Goal: Information Seeking & Learning: Learn about a topic

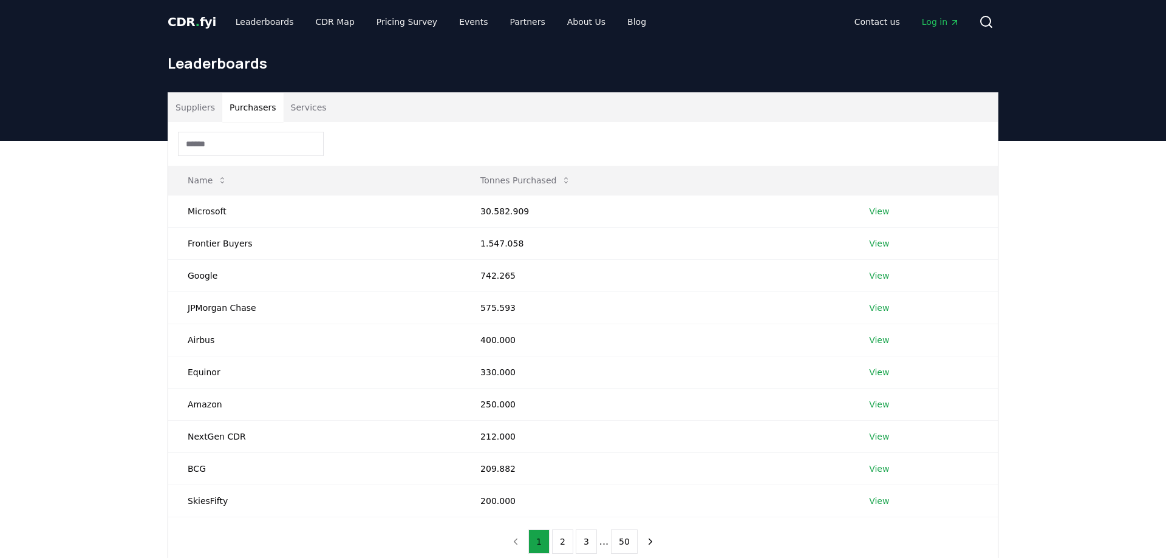
scroll to position [62, 0]
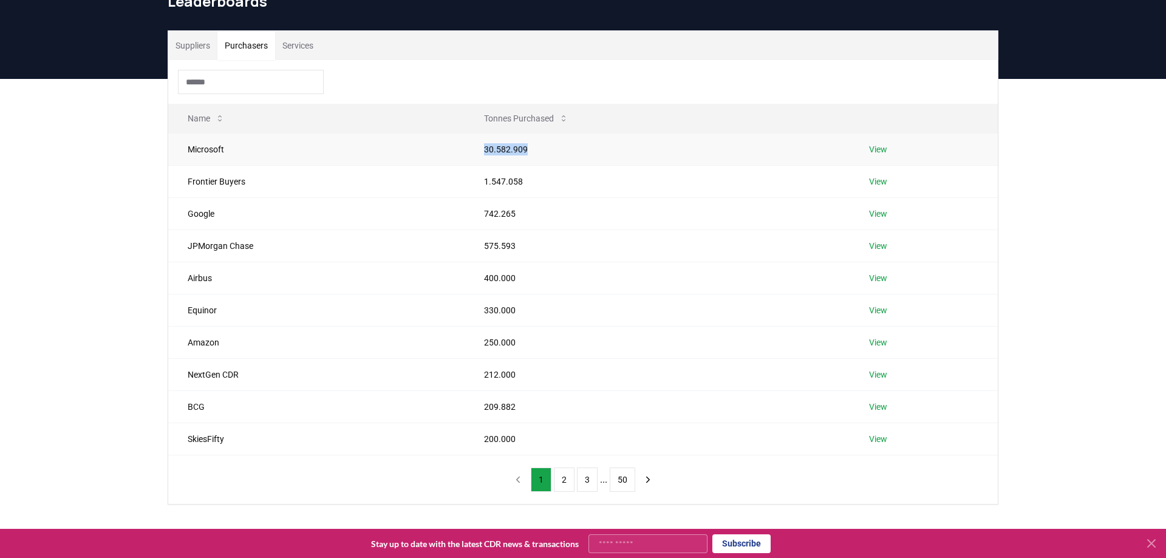
drag, startPoint x: 526, startPoint y: 150, endPoint x: 472, endPoint y: 150, distance: 53.4
click at [472, 150] on td "30.582.909" at bounding box center [658, 149] width 386 height 32
drag, startPoint x: 520, startPoint y: 182, endPoint x: 473, endPoint y: 182, distance: 47.4
click at [473, 182] on td "1.547.058" at bounding box center [658, 181] width 386 height 32
drag, startPoint x: 513, startPoint y: 218, endPoint x: 464, endPoint y: 217, distance: 48.6
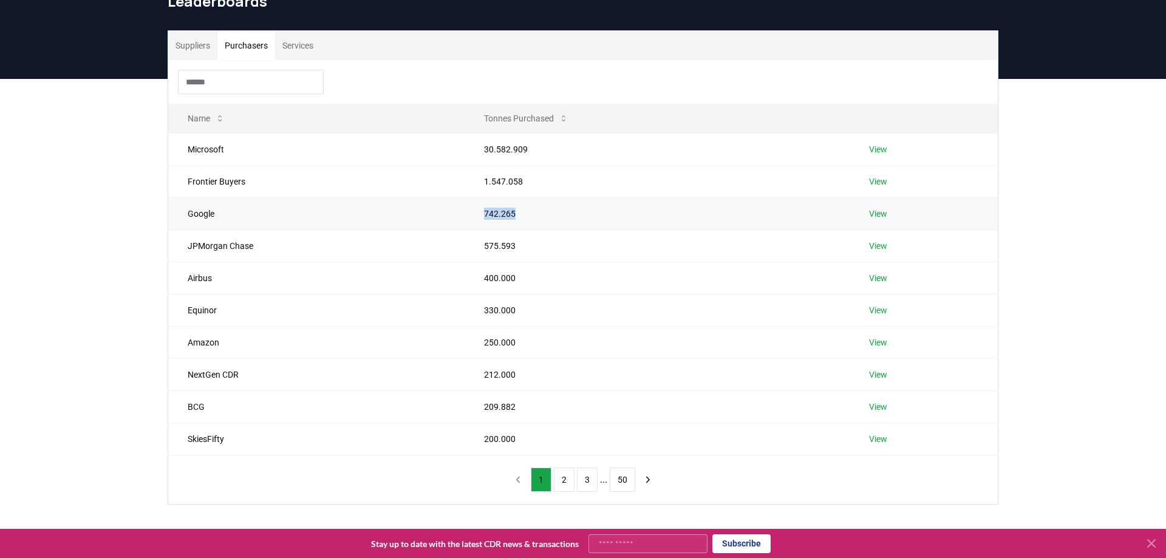
click at [465, 217] on td "742.265" at bounding box center [658, 213] width 386 height 32
drag, startPoint x: 506, startPoint y: 245, endPoint x: 456, endPoint y: 246, distance: 50.4
click at [457, 246] on tr "JPMorgan Chase 575.593 View" at bounding box center [582, 246] width 829 height 32
drag, startPoint x: 515, startPoint y: 278, endPoint x: 443, endPoint y: 278, distance: 71.7
click at [443, 278] on tr "Airbus 400.000 View" at bounding box center [582, 278] width 829 height 32
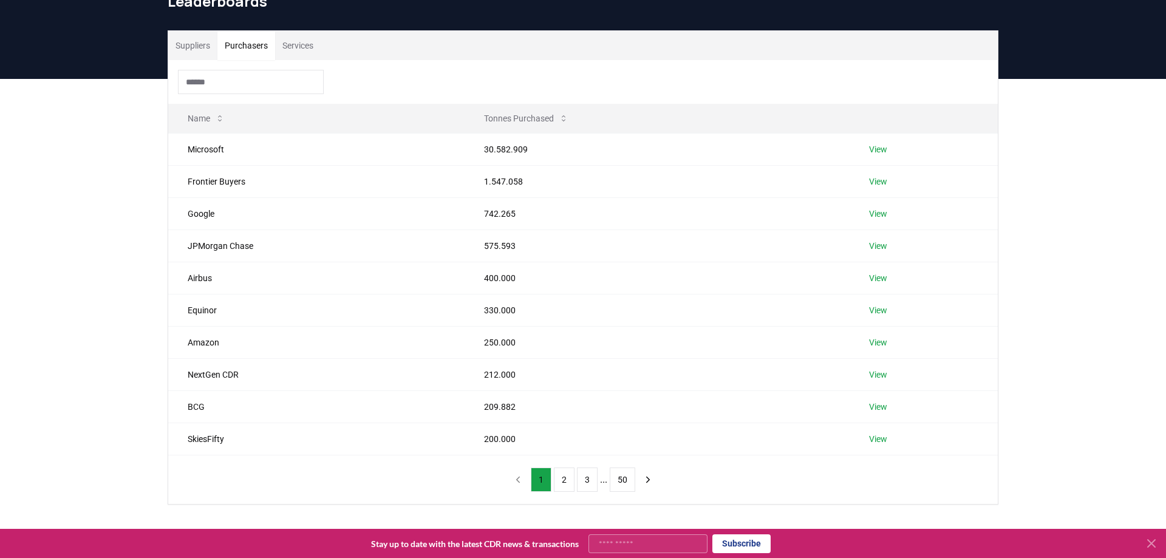
click at [121, 230] on div "Suppliers Purchasers Services Name Tonnes Purchased Microsoft 30.582.909 View F…" at bounding box center [583, 316] width 1166 height 474
click at [564, 485] on button "2" at bounding box center [564, 480] width 21 height 24
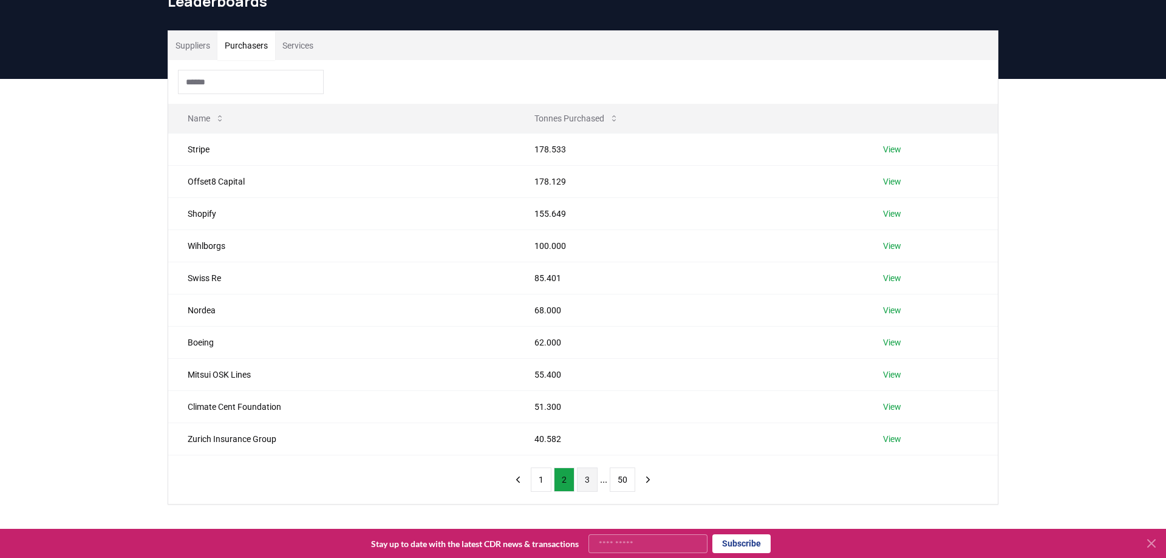
click at [582, 481] on button "3" at bounding box center [587, 480] width 21 height 24
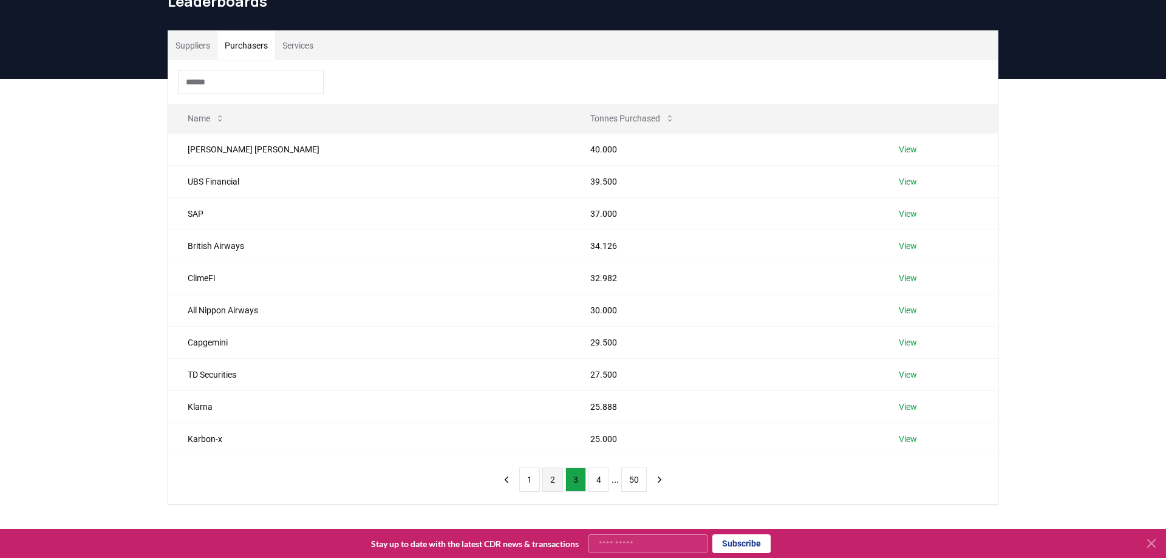
click at [550, 482] on button "2" at bounding box center [552, 480] width 21 height 24
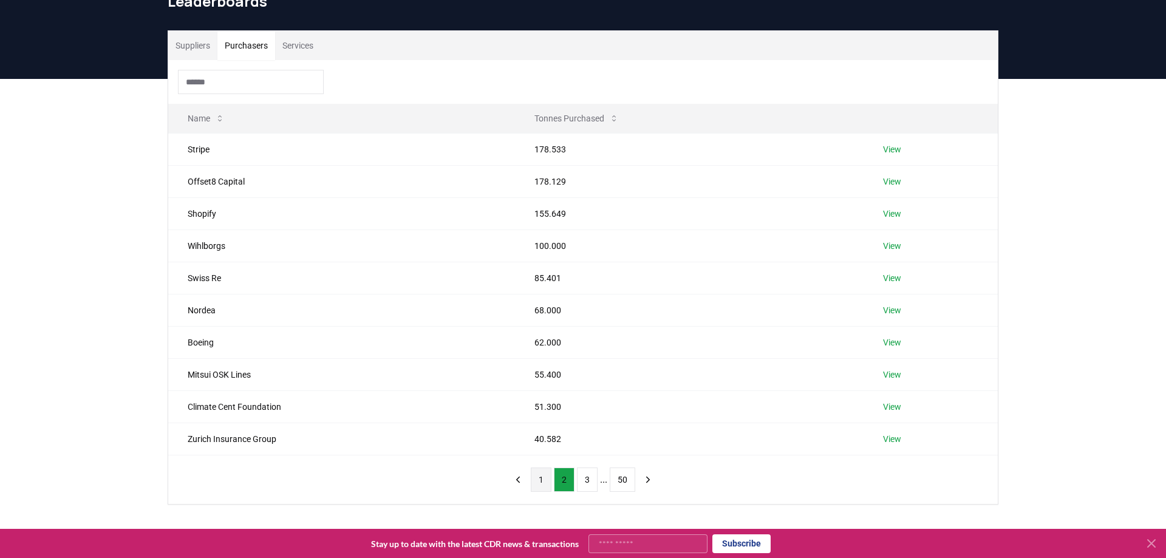
click at [542, 482] on button "1" at bounding box center [541, 480] width 21 height 24
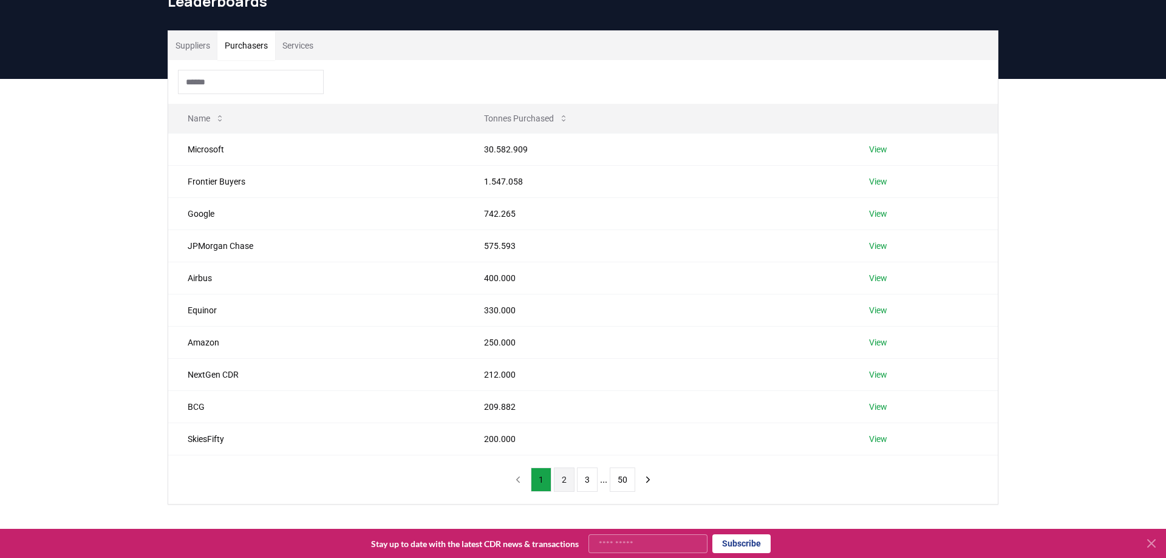
click at [562, 478] on button "2" at bounding box center [564, 480] width 21 height 24
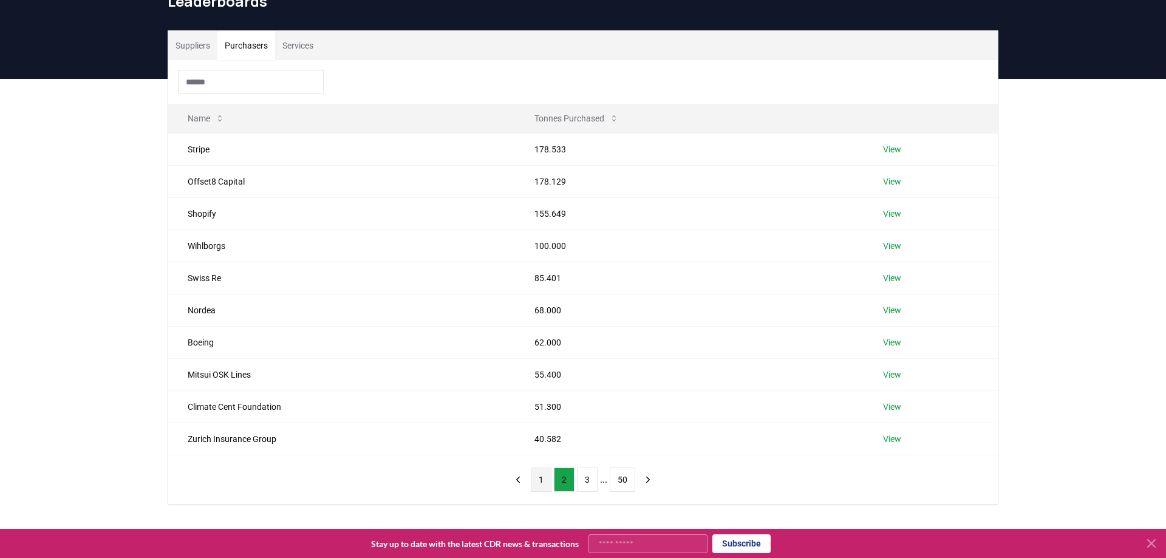
click at [543, 479] on button "1" at bounding box center [541, 480] width 21 height 24
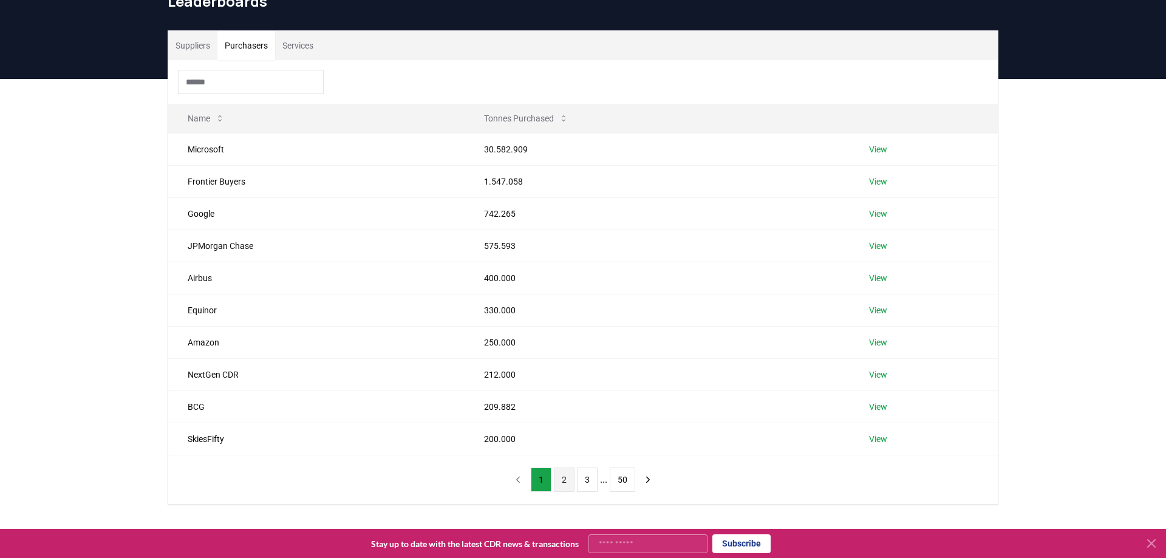
click at [564, 480] on button "2" at bounding box center [564, 480] width 21 height 24
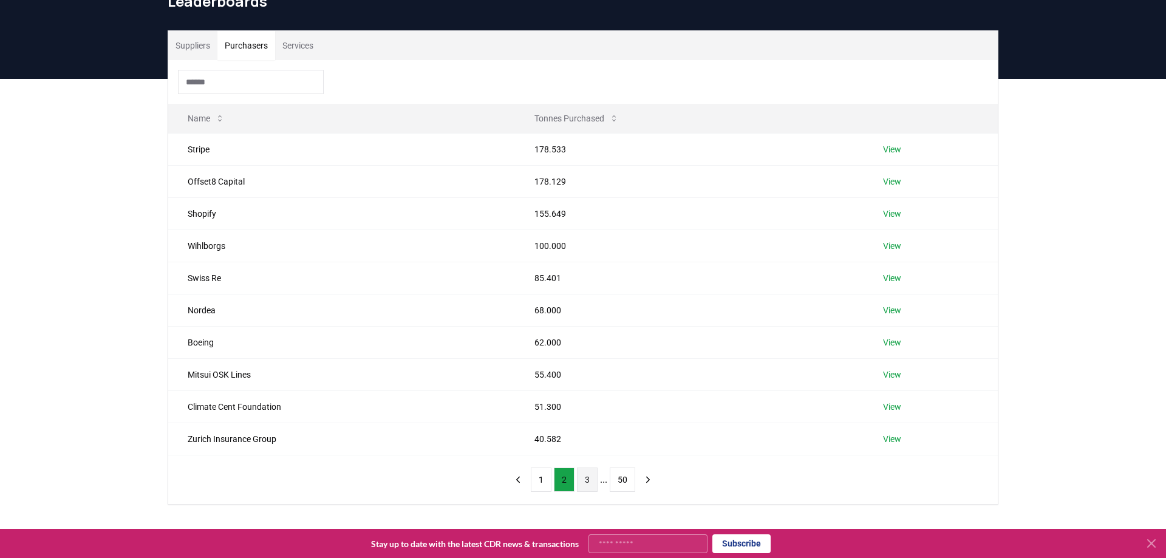
click at [580, 478] on button "3" at bounding box center [587, 480] width 21 height 24
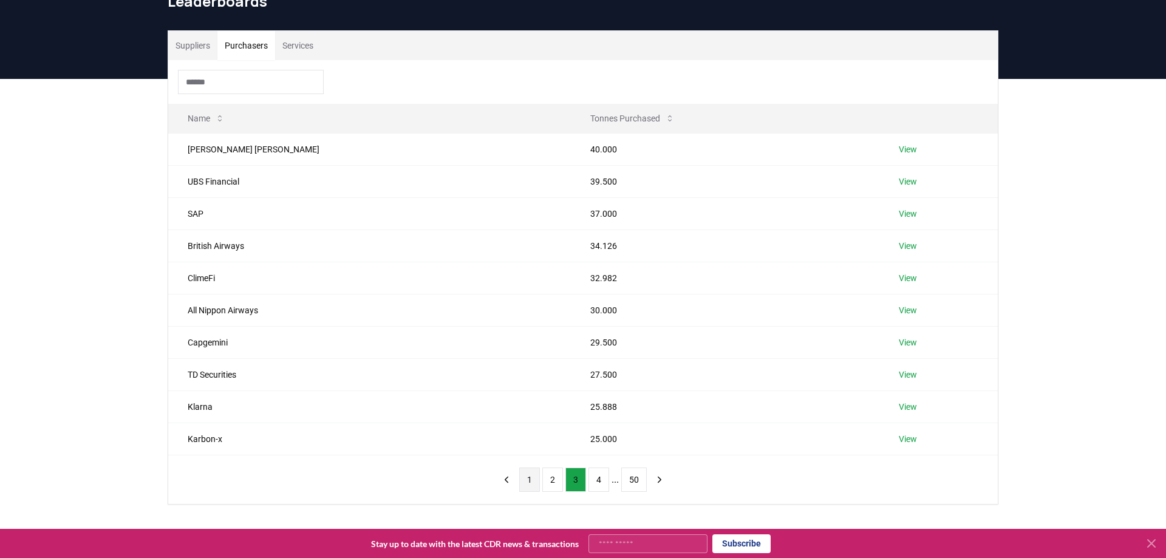
click at [531, 478] on button "1" at bounding box center [529, 480] width 21 height 24
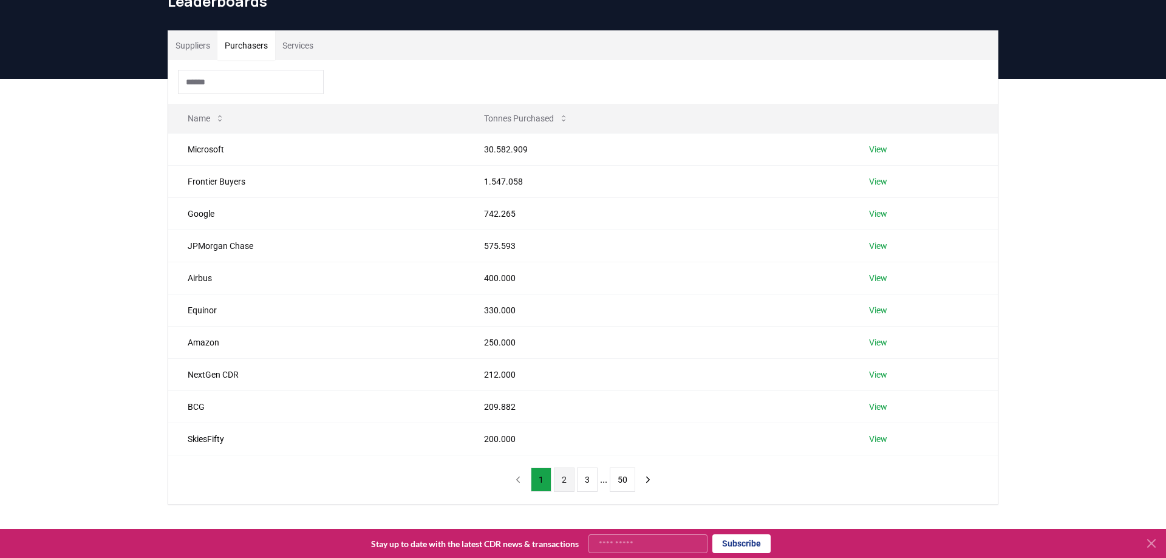
click at [566, 485] on button "2" at bounding box center [564, 480] width 21 height 24
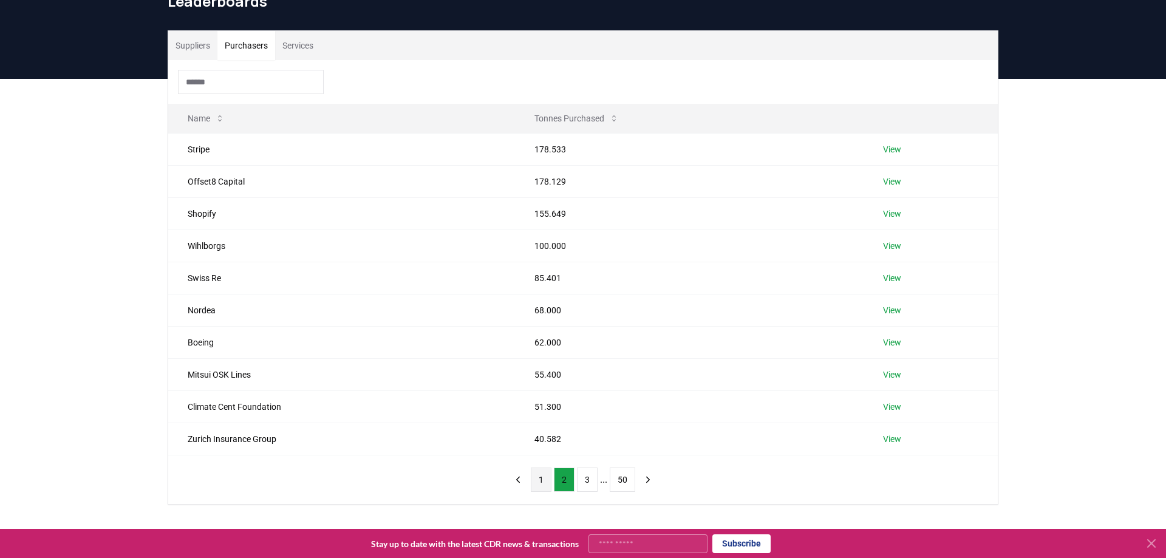
click at [540, 482] on button "1" at bounding box center [541, 480] width 21 height 24
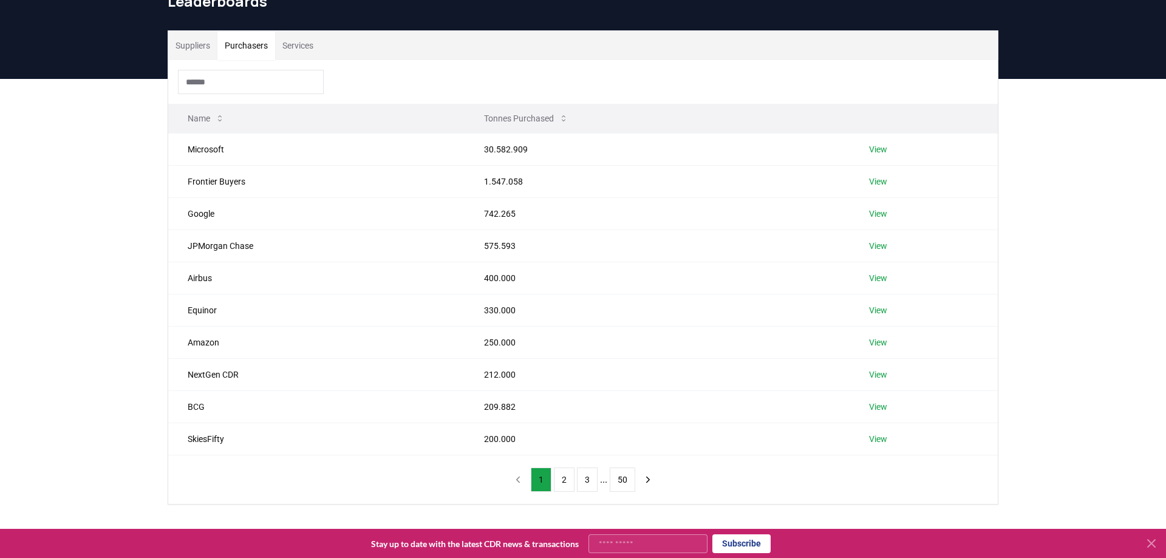
scroll to position [0, 0]
